Goal: Task Accomplishment & Management: Complete application form

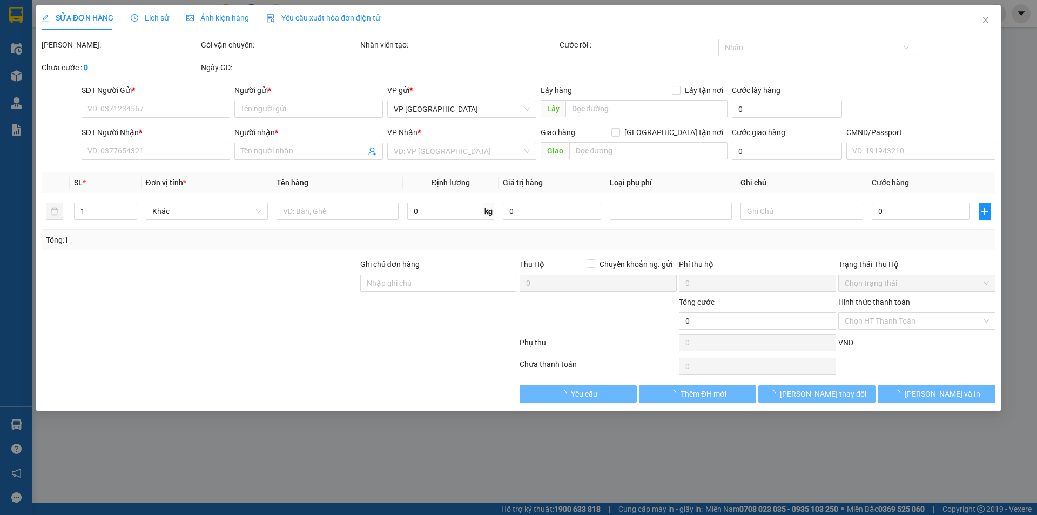
type input "0913608255"
type input "PHƯỢNG"
type input "0913608255"
type input "PHƯỢNG"
checkbox input "true"
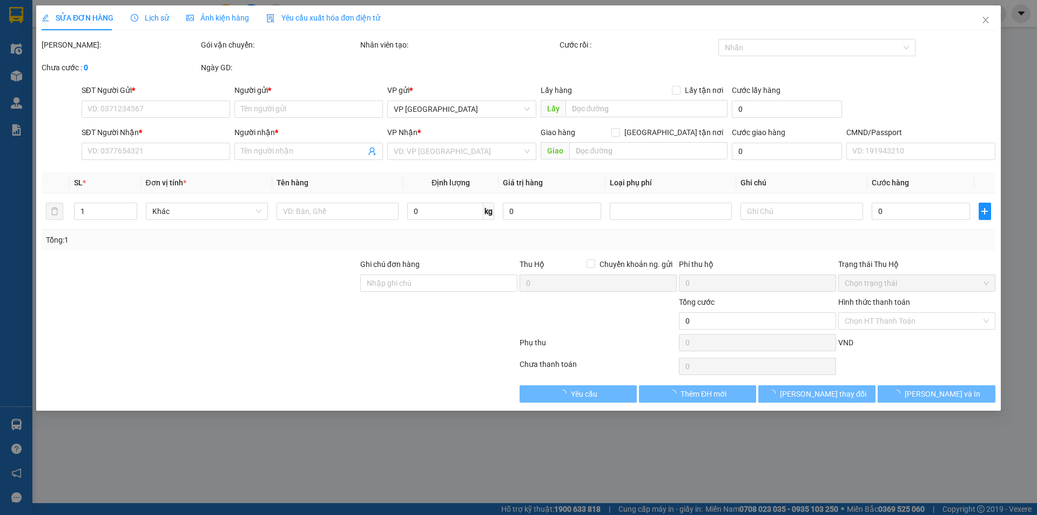
type input "THỊ TRẤN ĐU 0913806255"
type input "65.000"
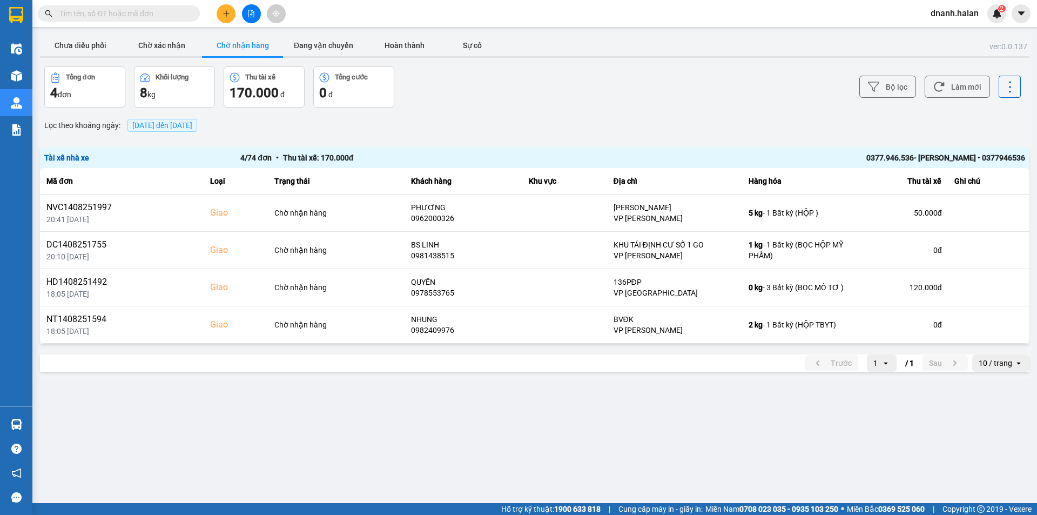
click at [110, 9] on input "text" at bounding box center [122, 14] width 127 height 12
click at [149, 15] on input "text" at bounding box center [122, 14] width 127 height 12
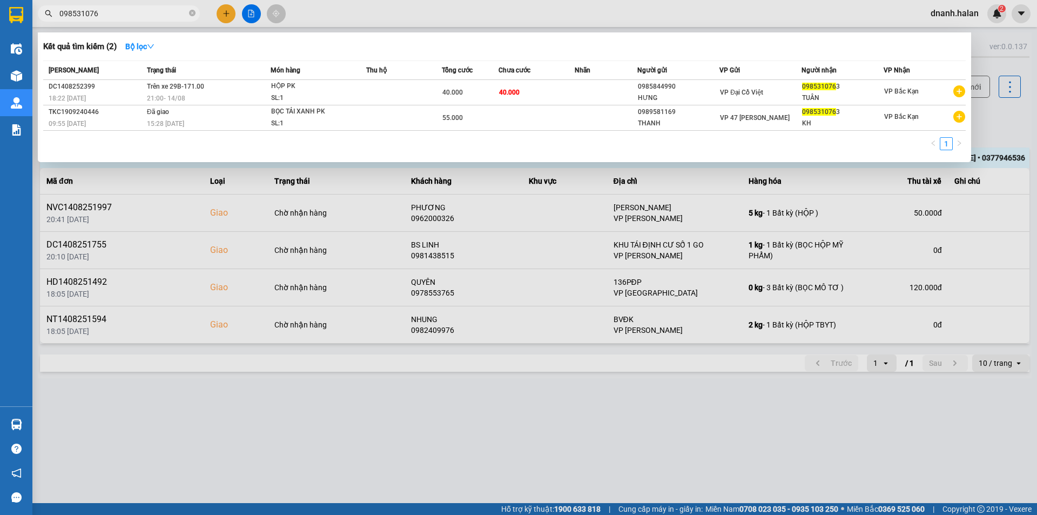
type input "098531076"
click at [1000, 112] on div at bounding box center [518, 257] width 1037 height 515
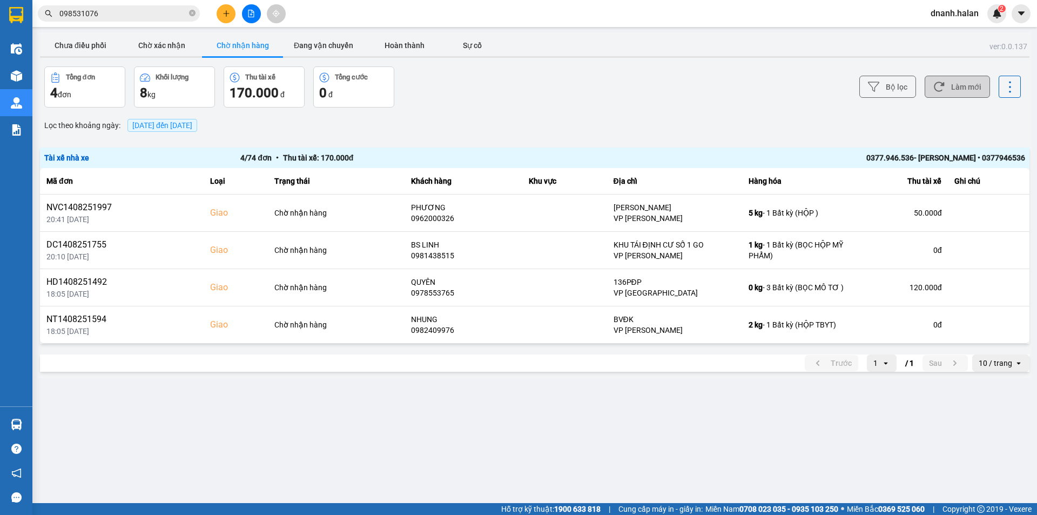
click at [978, 89] on button "Làm mới" at bounding box center [957, 87] width 65 height 22
click at [73, 46] on button "Chưa điều phối" at bounding box center [80, 46] width 81 height 22
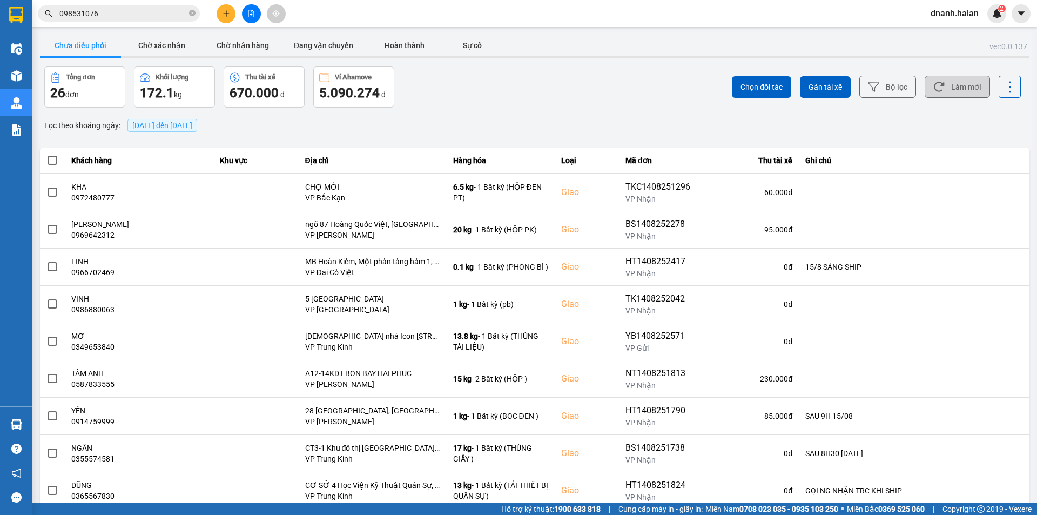
click at [952, 92] on button "Làm mới" at bounding box center [957, 87] width 65 height 22
